Goal: Check status: Check status

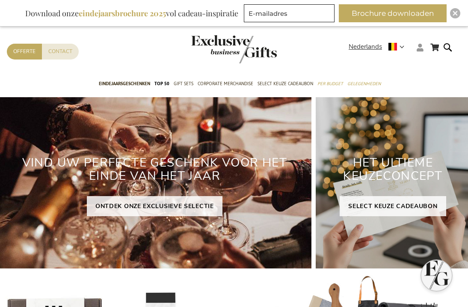
type input "[PERSON_NAME][EMAIL_ADDRESS][DOMAIN_NAME]"
click at [419, 47] on icon at bounding box center [420, 48] width 7 height 8
click at [426, 68] on link "Login" at bounding box center [426, 65] width 16 height 9
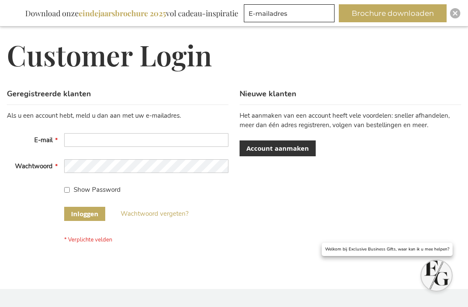
scroll to position [77, 0]
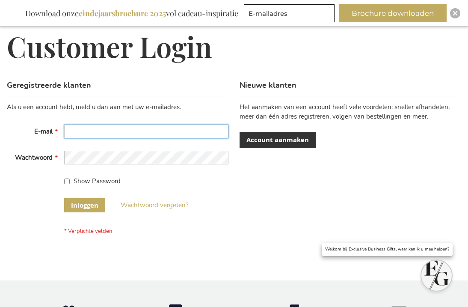
type input "[PERSON_NAME][EMAIL_ADDRESS][DOMAIN_NAME]"
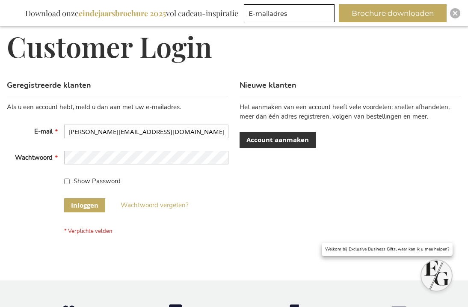
type input "[PERSON_NAME][EMAIL_ADDRESS][DOMAIN_NAME]"
click at [78, 209] on button "Inloggen" at bounding box center [84, 205] width 41 height 14
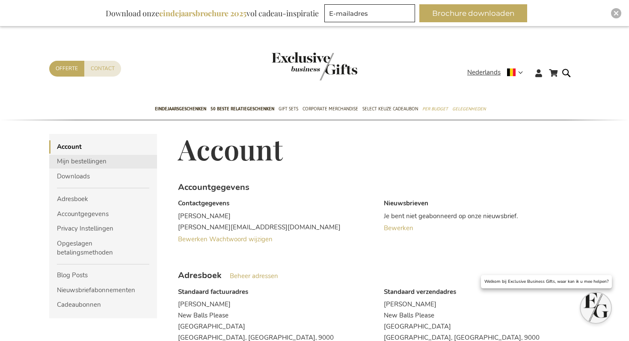
type input "[PERSON_NAME][EMAIL_ADDRESS][DOMAIN_NAME]"
click at [96, 163] on link "Mijn bestellingen" at bounding box center [103, 161] width 108 height 13
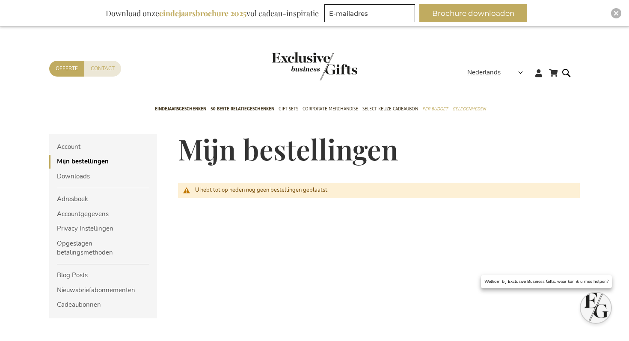
scroll to position [10, 0]
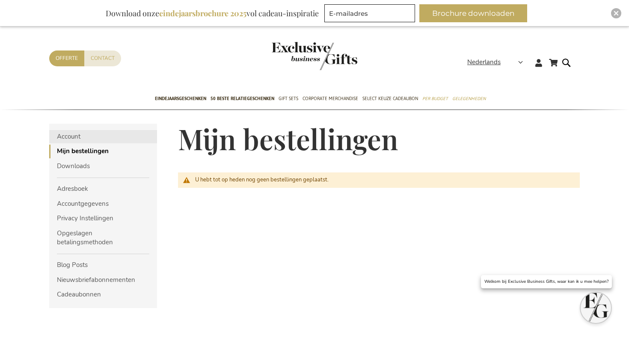
type input "[PERSON_NAME][EMAIL_ADDRESS][DOMAIN_NAME]"
click at [82, 138] on link "Account" at bounding box center [103, 136] width 108 height 13
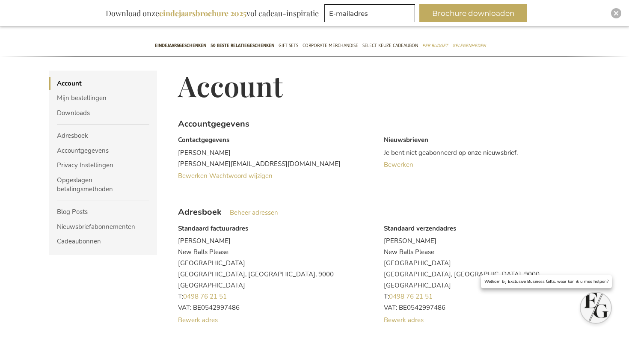
scroll to position [93, 0]
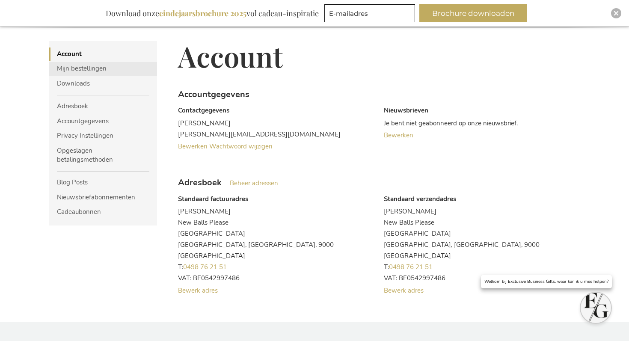
type input "[PERSON_NAME][EMAIL_ADDRESS][DOMAIN_NAME]"
click at [91, 65] on link "Mijn bestellingen" at bounding box center [103, 68] width 108 height 13
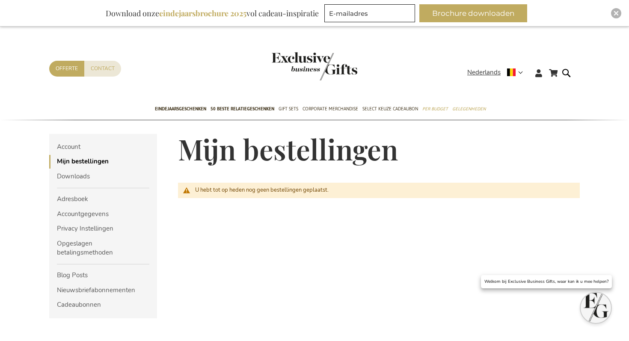
type input "[PERSON_NAME][EMAIL_ADDRESS][DOMAIN_NAME]"
click at [248, 191] on span "U hebt tot op heden nog geen bestellingen geplaatst." at bounding box center [261, 190] width 133 height 8
